Goal: Information Seeking & Learning: Learn about a topic

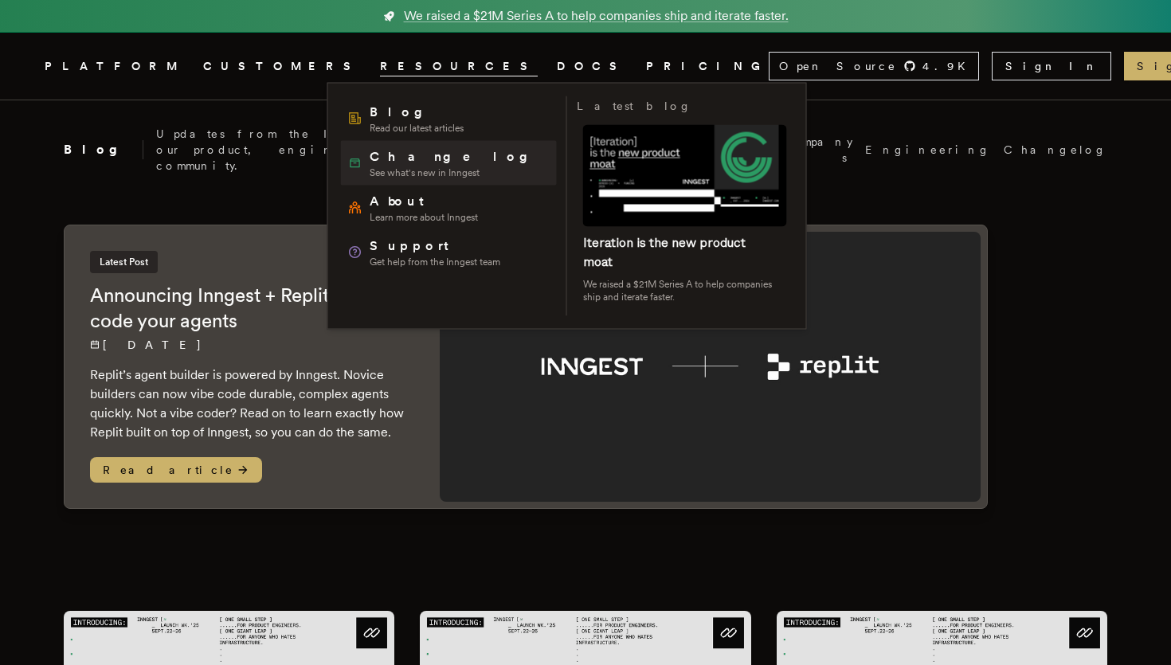
click at [386, 166] on span "See what's new in Inngest" at bounding box center [455, 172] width 170 height 13
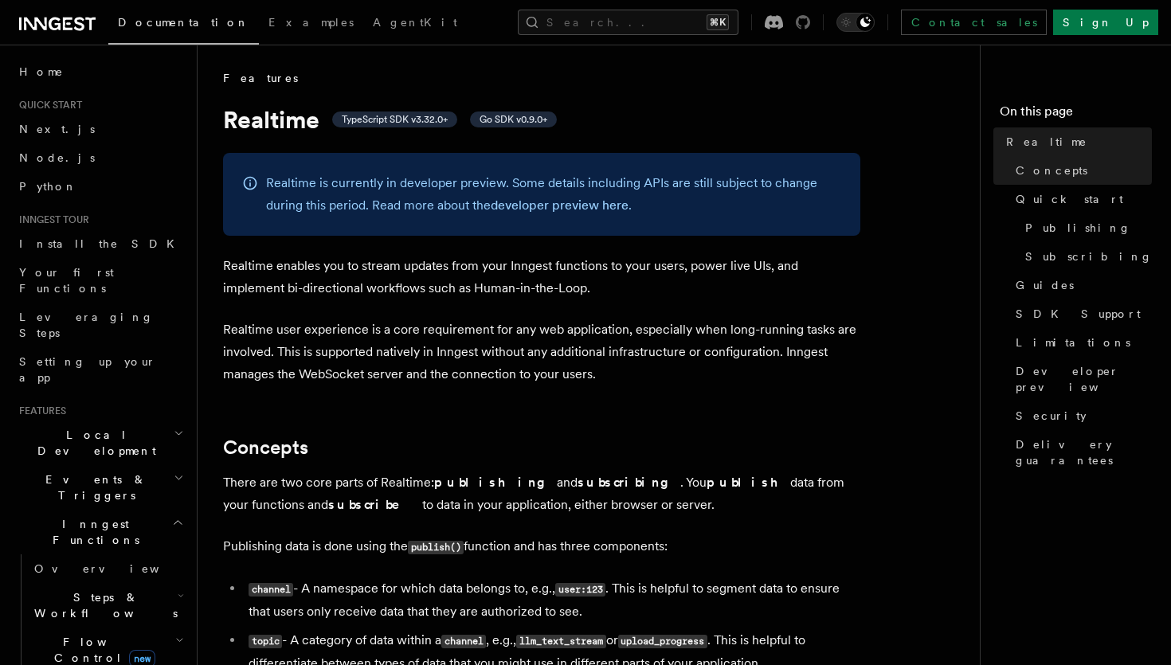
click at [810, 23] on icon at bounding box center [803, 22] width 14 height 14
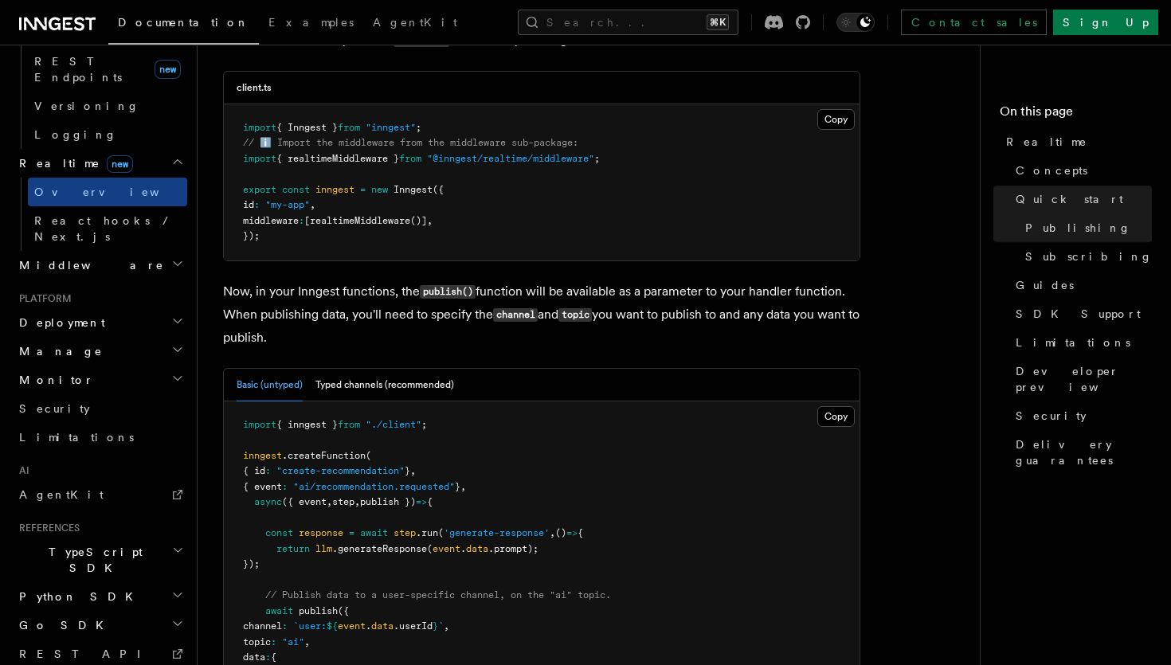
scroll to position [1435, 0]
